Goal: Information Seeking & Learning: Check status

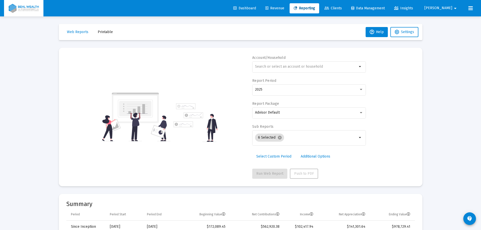
select select "View all"
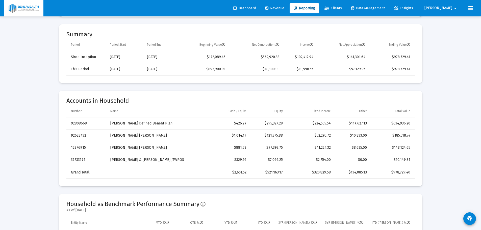
scroll to position [202, 0]
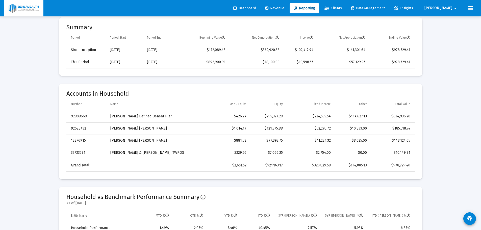
click at [285, 7] on span "Revenue" at bounding box center [275, 8] width 19 height 4
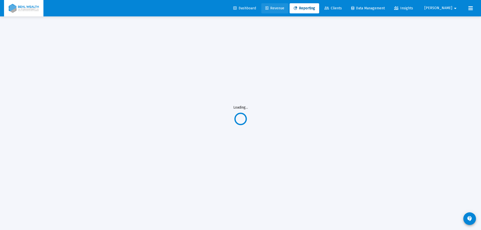
scroll to position [16, 0]
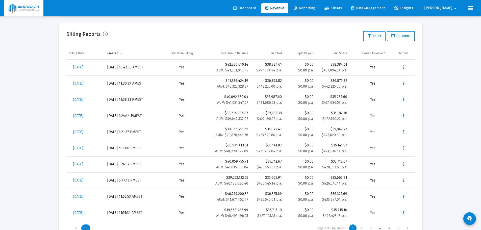
scroll to position [187, 0]
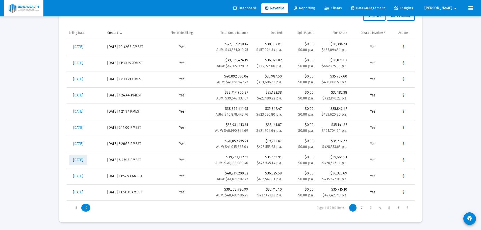
click at [83, 160] on span "[DATE]" at bounding box center [78, 160] width 10 height 4
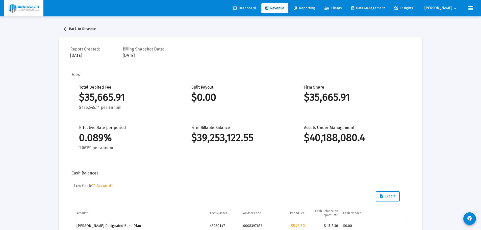
click at [85, 29] on span "arrow_back Back to Revenue" at bounding box center [79, 29] width 33 height 4
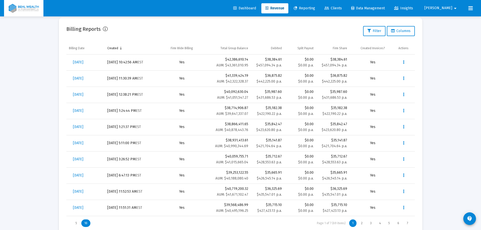
scroll to position [187, 0]
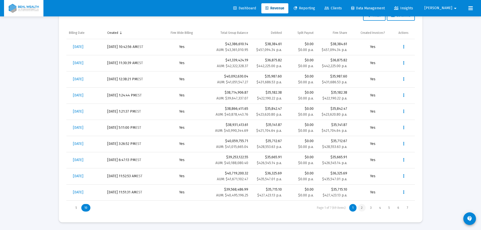
click at [363, 209] on div "2" at bounding box center [362, 208] width 8 height 8
click at [372, 207] on div "3" at bounding box center [371, 208] width 8 height 8
click at [379, 207] on div "4" at bounding box center [381, 208] width 8 height 8
click at [389, 207] on div "5" at bounding box center [390, 208] width 8 height 8
click at [399, 209] on div "6" at bounding box center [399, 208] width 8 height 8
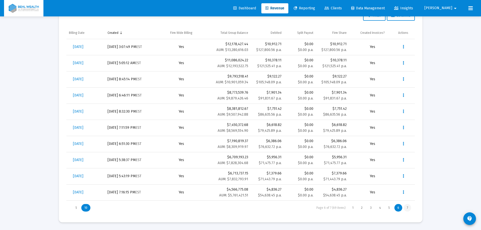
click at [407, 206] on div "7" at bounding box center [407, 208] width 7 height 8
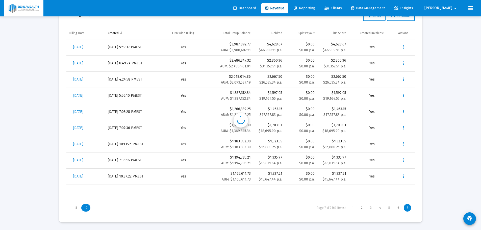
scroll to position [187, 0]
click at [401, 209] on div "6" at bounding box center [399, 208] width 8 height 8
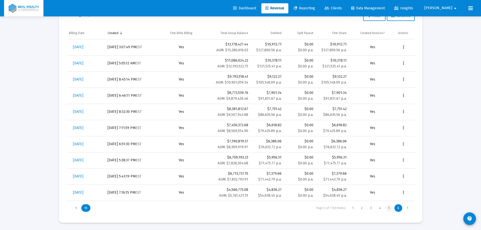
click at [390, 208] on div "5" at bounding box center [390, 208] width 8 height 8
click at [381, 209] on div "4" at bounding box center [381, 208] width 8 height 8
click at [369, 206] on div "3" at bounding box center [371, 208] width 8 height 8
click at [363, 207] on div "2" at bounding box center [362, 208] width 8 height 8
click at [353, 207] on div "1" at bounding box center [353, 208] width 7 height 8
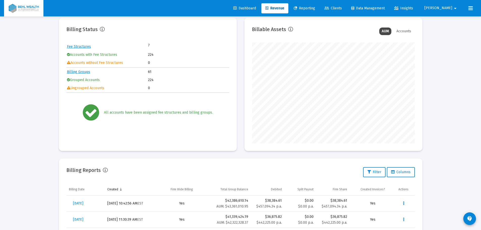
scroll to position [0, 0]
